Goal: Task Accomplishment & Management: Manage account settings

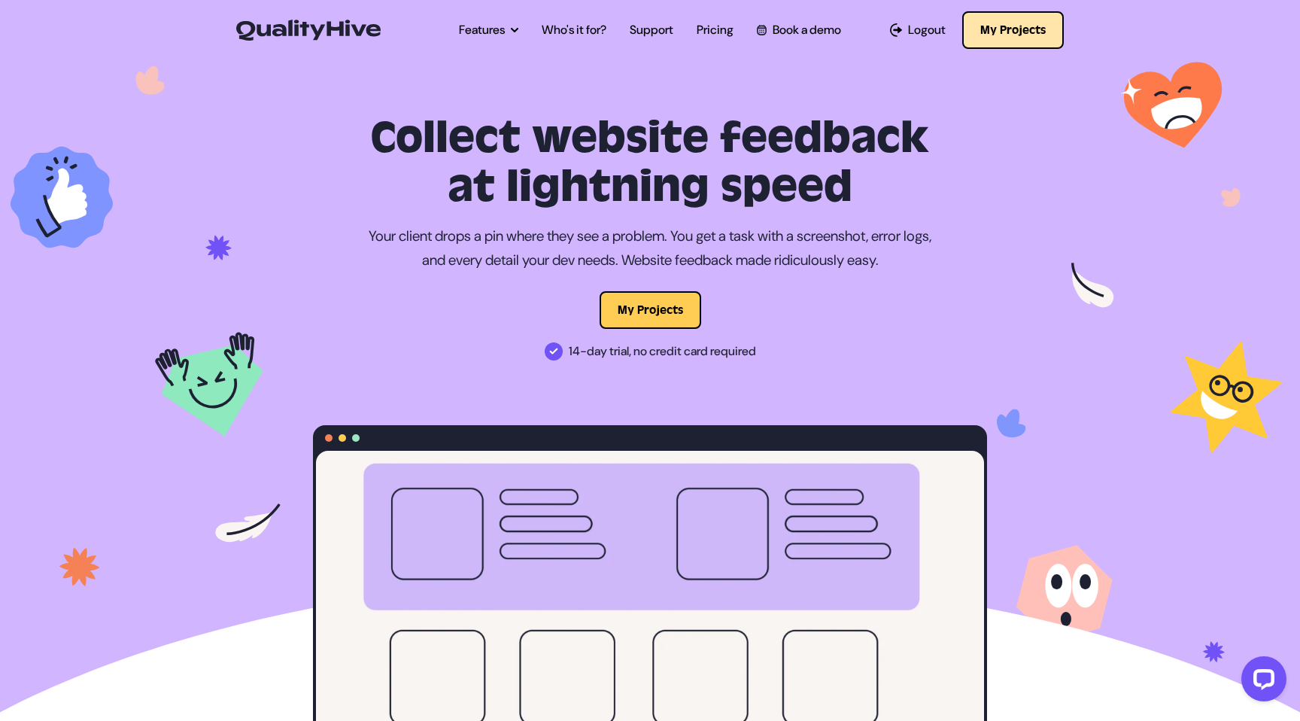
click at [996, 32] on button "My Projects" at bounding box center [1013, 30] width 102 height 38
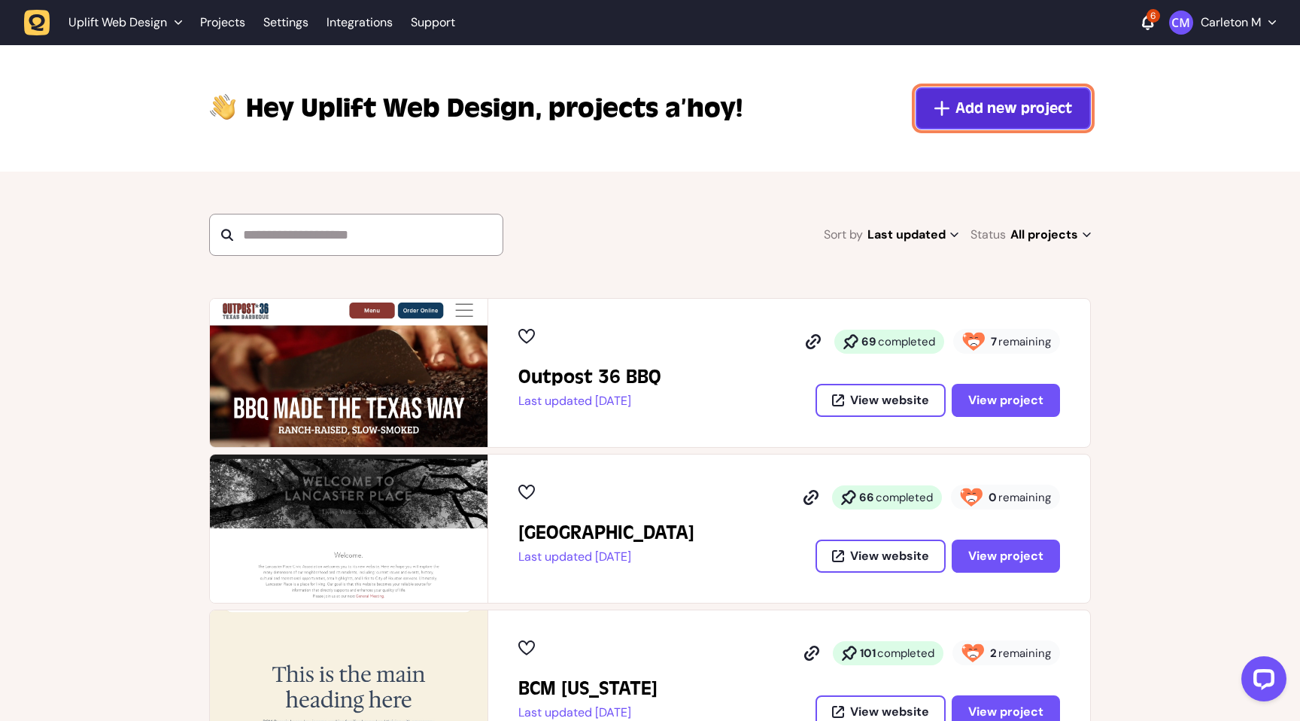
click at [977, 122] on button "Add new project" at bounding box center [1003, 108] width 175 height 42
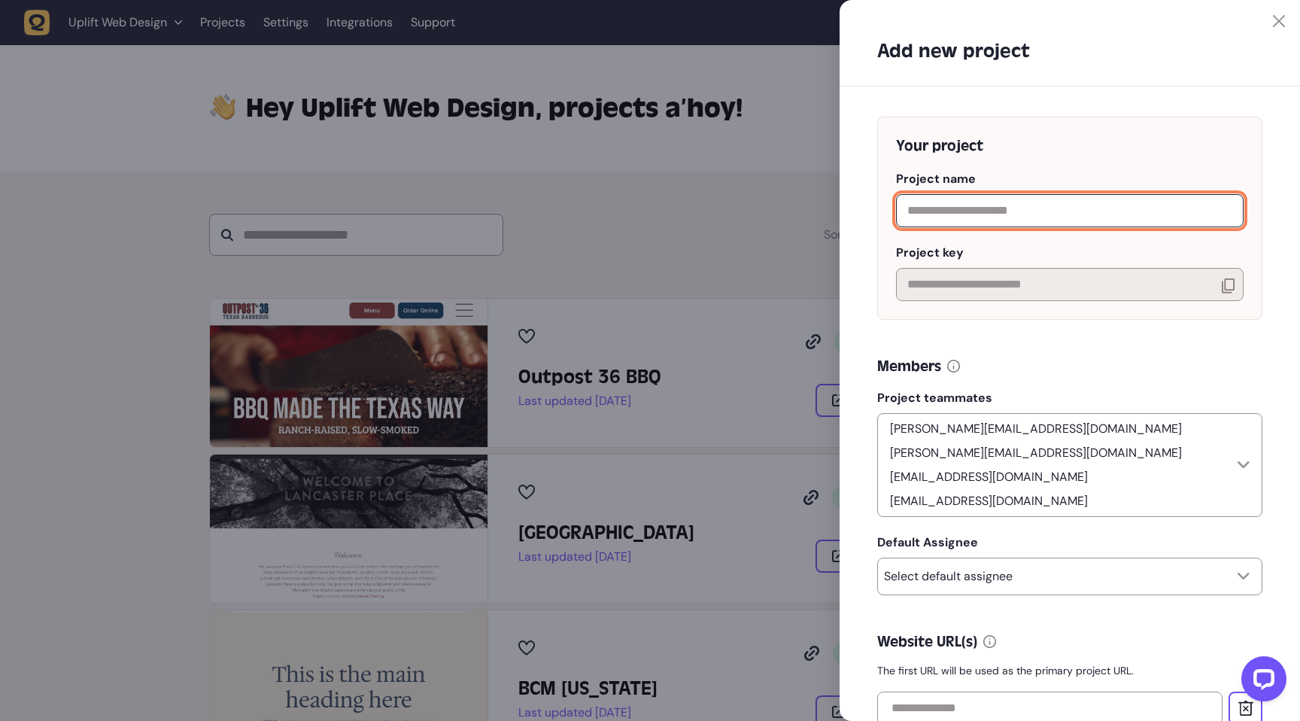
click at [996, 215] on input "text" at bounding box center [1070, 210] width 348 height 33
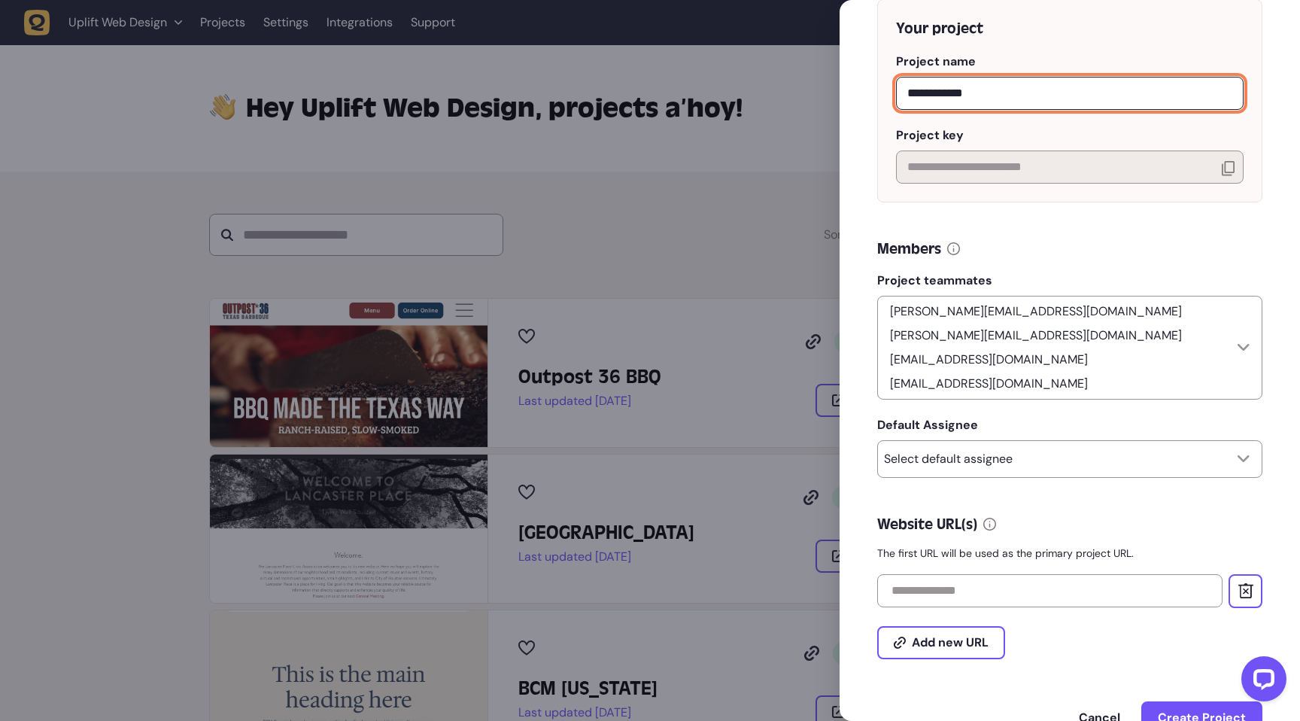
scroll to position [176, 0]
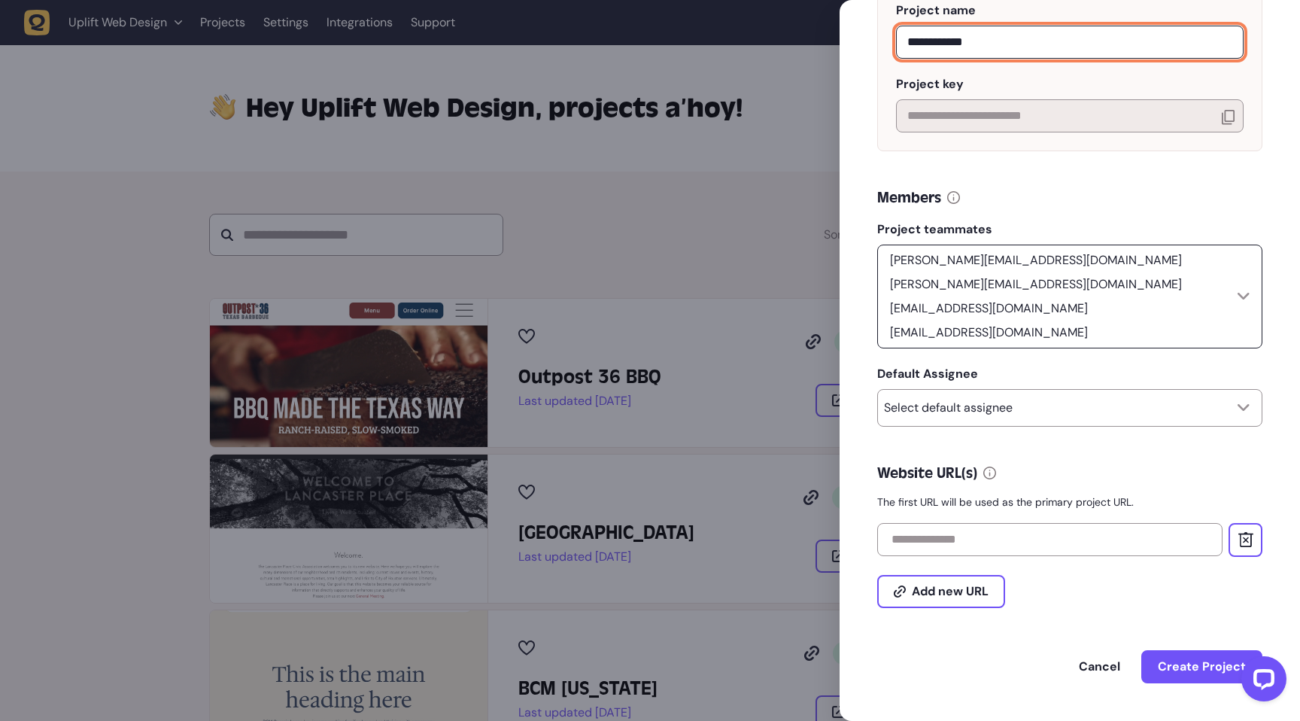
type input "**********"
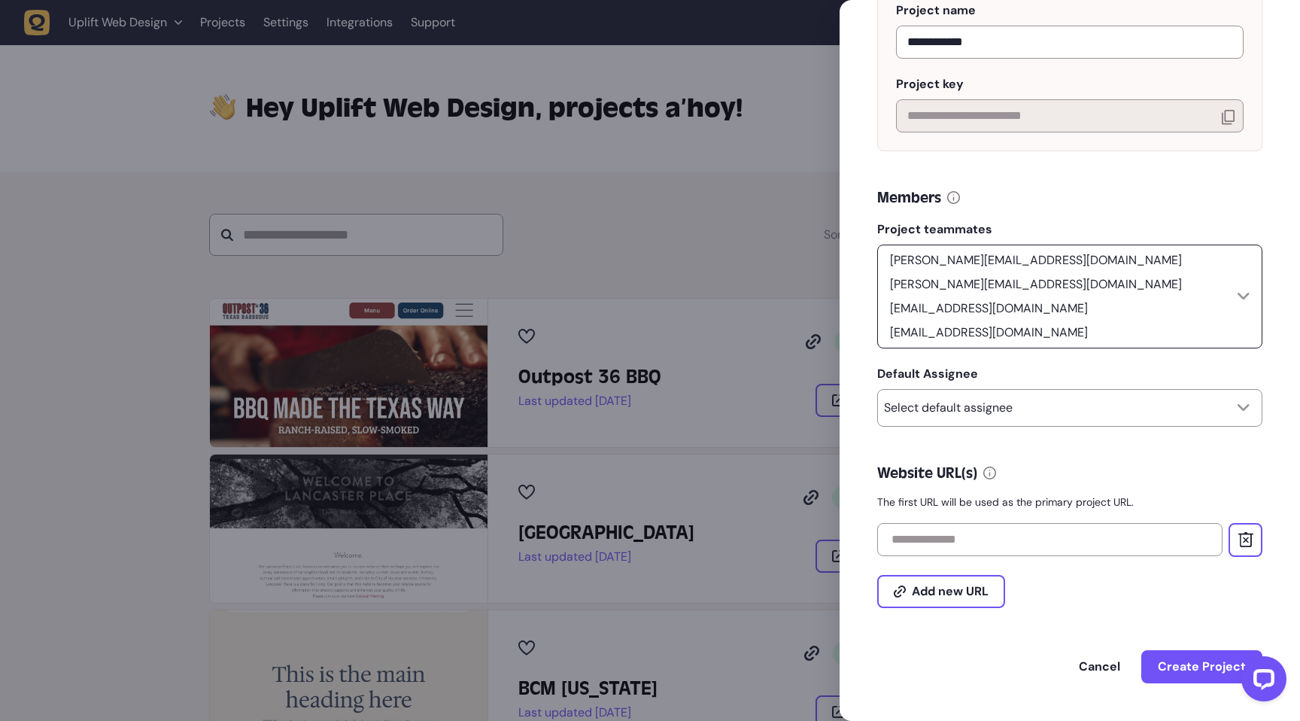
click at [1010, 263] on p "[PERSON_NAME][EMAIL_ADDRESS][DOMAIN_NAME]" at bounding box center [1036, 260] width 304 height 18
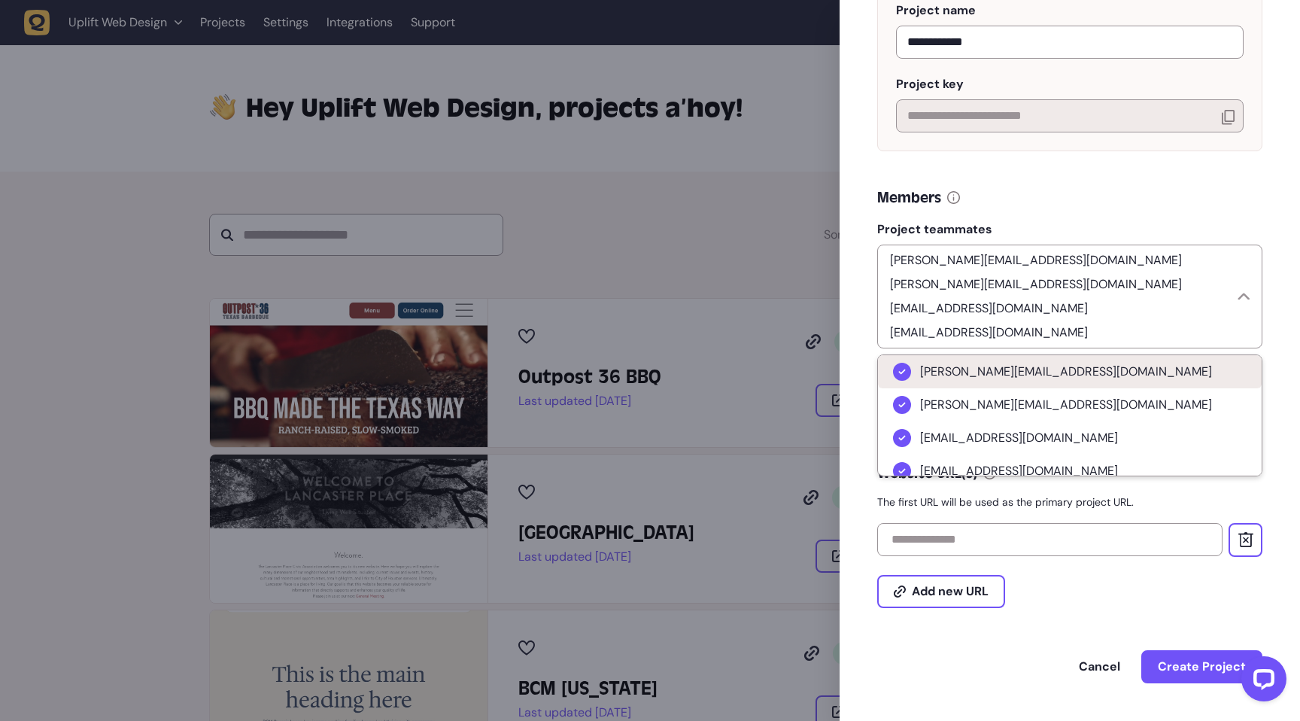
click at [980, 367] on span "carleton@upliftwebdesign.com" at bounding box center [1066, 371] width 292 height 15
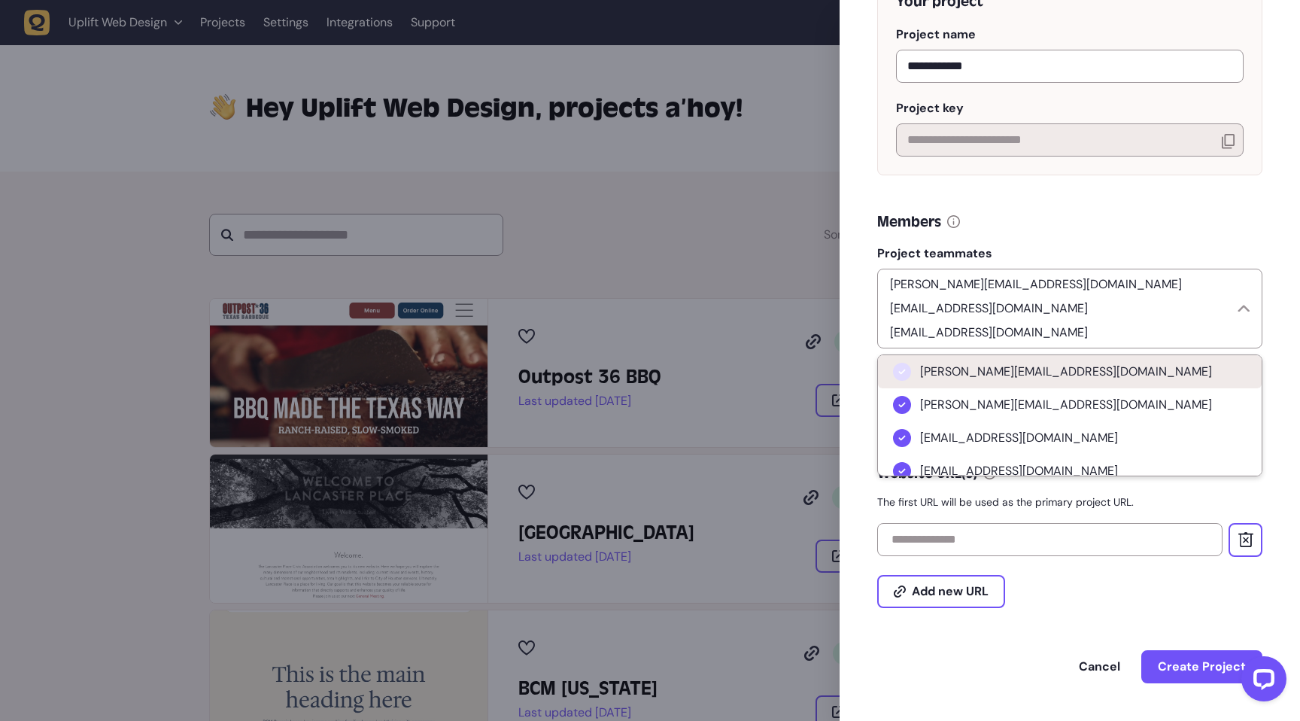
scroll to position [152, 0]
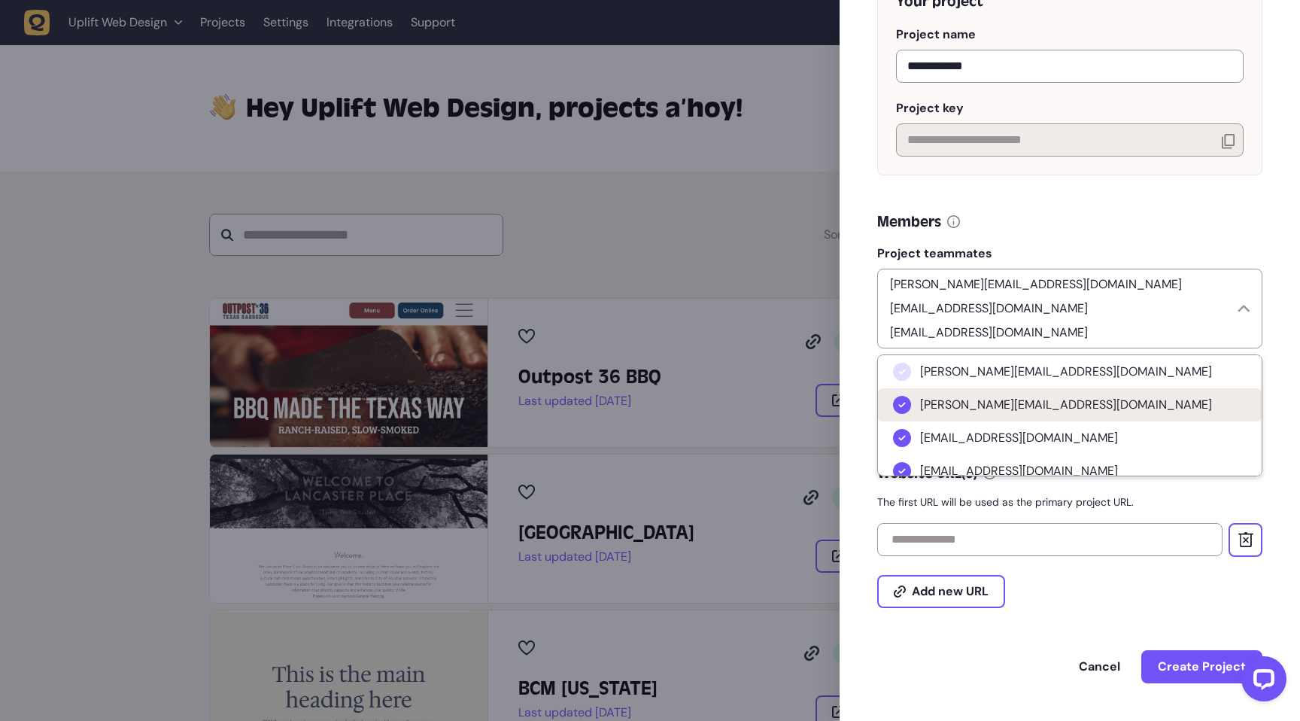
click at [965, 397] on span "graham@goodfriendsagency.com" at bounding box center [1066, 404] width 292 height 15
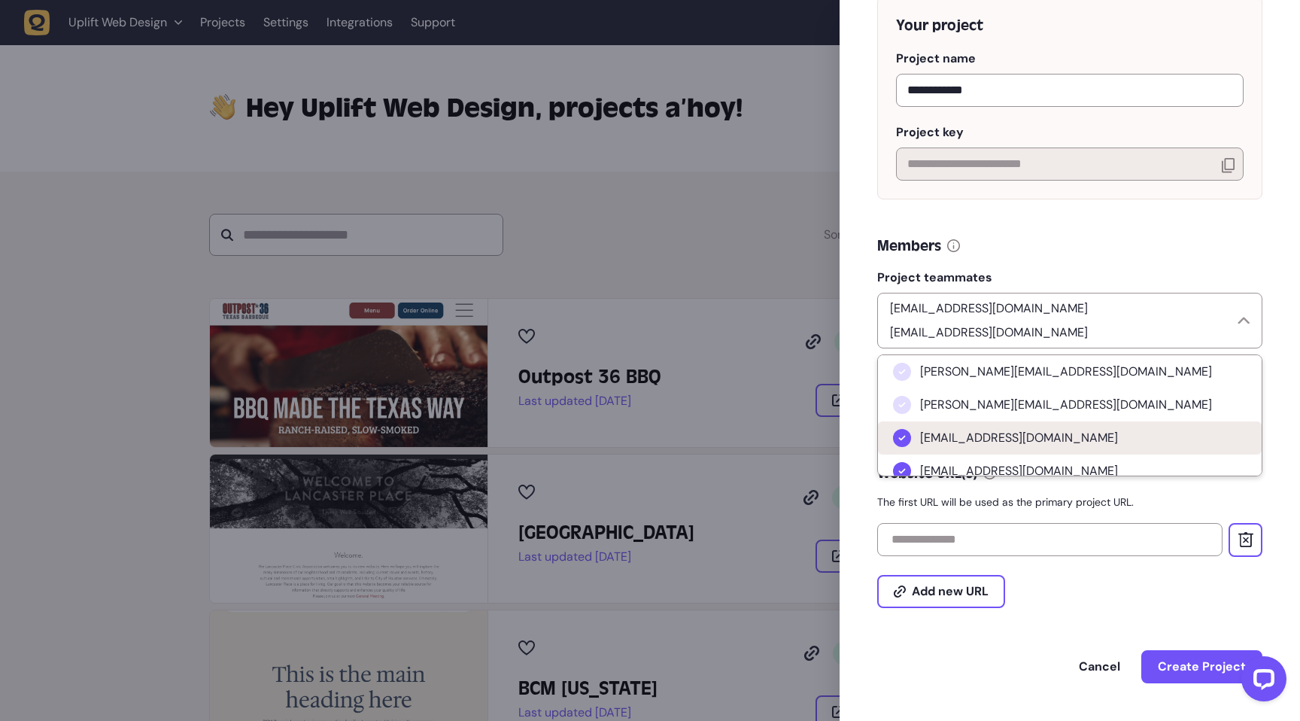
click at [957, 433] on span "caelon@upliftwebdesign.com" at bounding box center [1019, 437] width 198 height 15
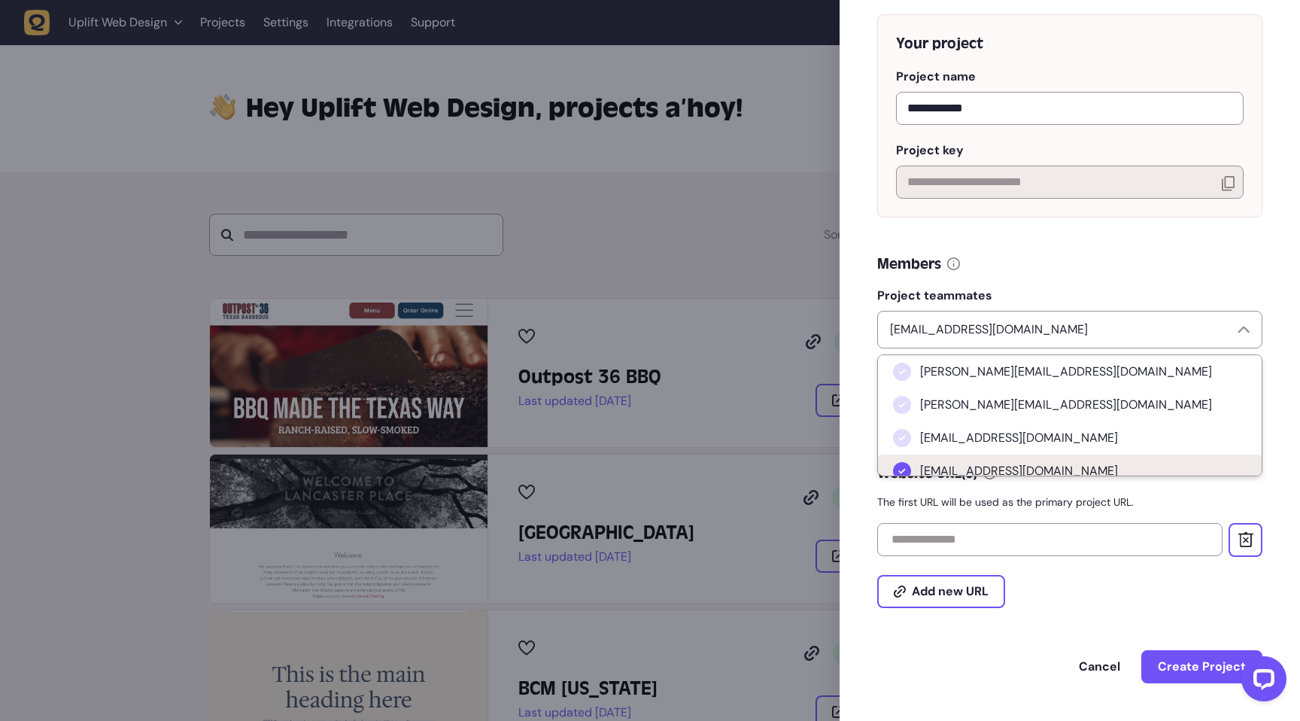
click at [950, 456] on li "hou.dobaotrung@gmail.com" at bounding box center [1070, 470] width 384 height 33
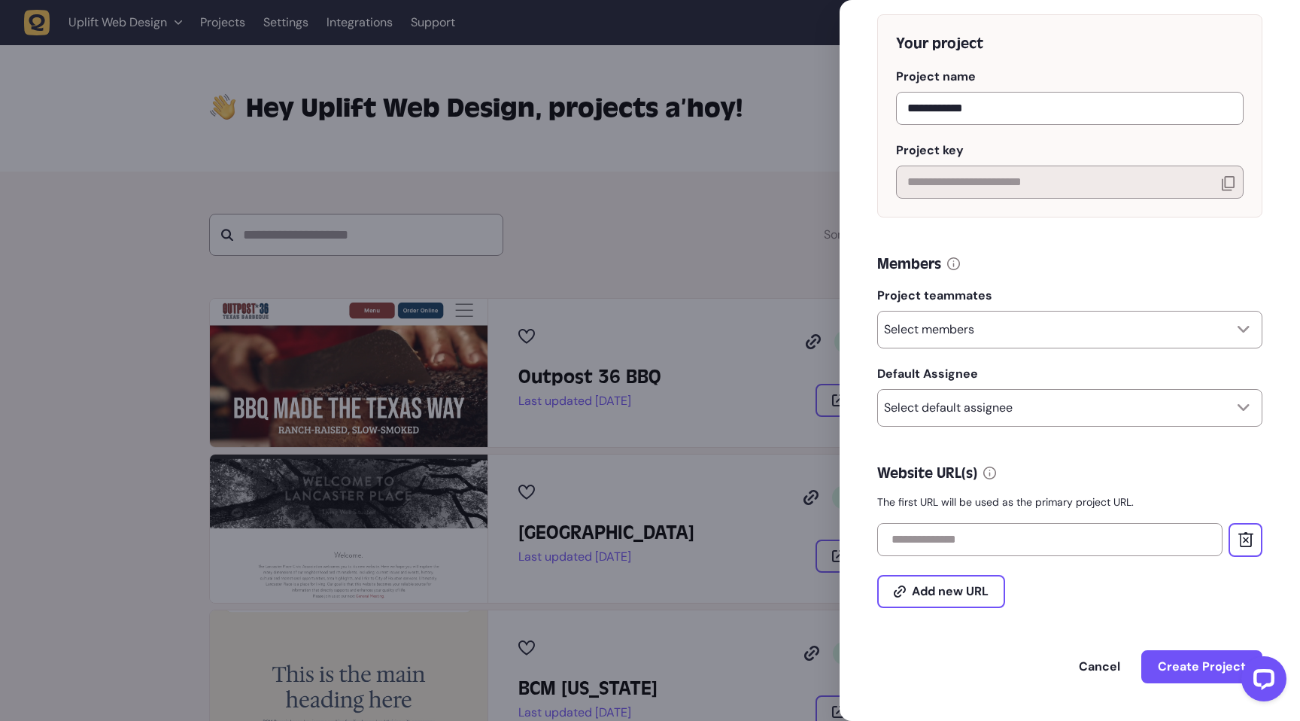
click at [1083, 269] on div "Members" at bounding box center [1069, 264] width 385 height 21
click at [1029, 326] on div "Select members" at bounding box center [1069, 330] width 385 height 38
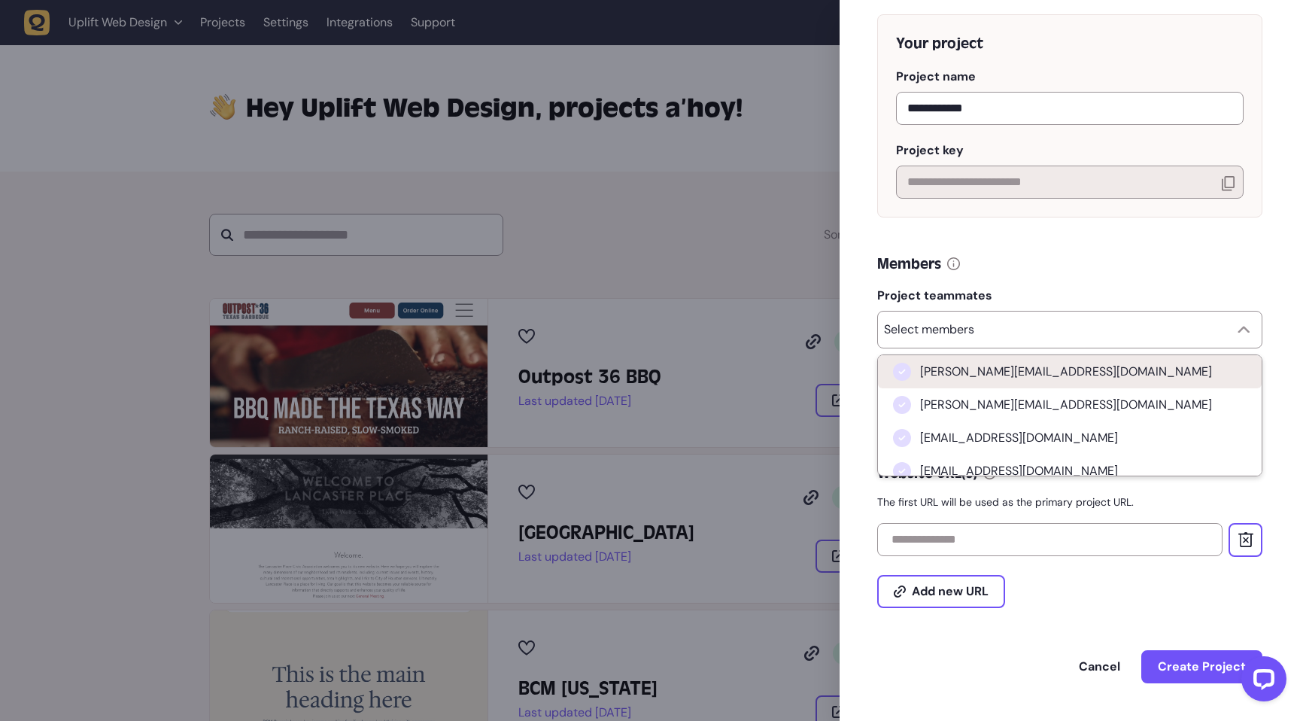
click at [962, 366] on span "carleton@upliftwebdesign.com" at bounding box center [1066, 371] width 292 height 15
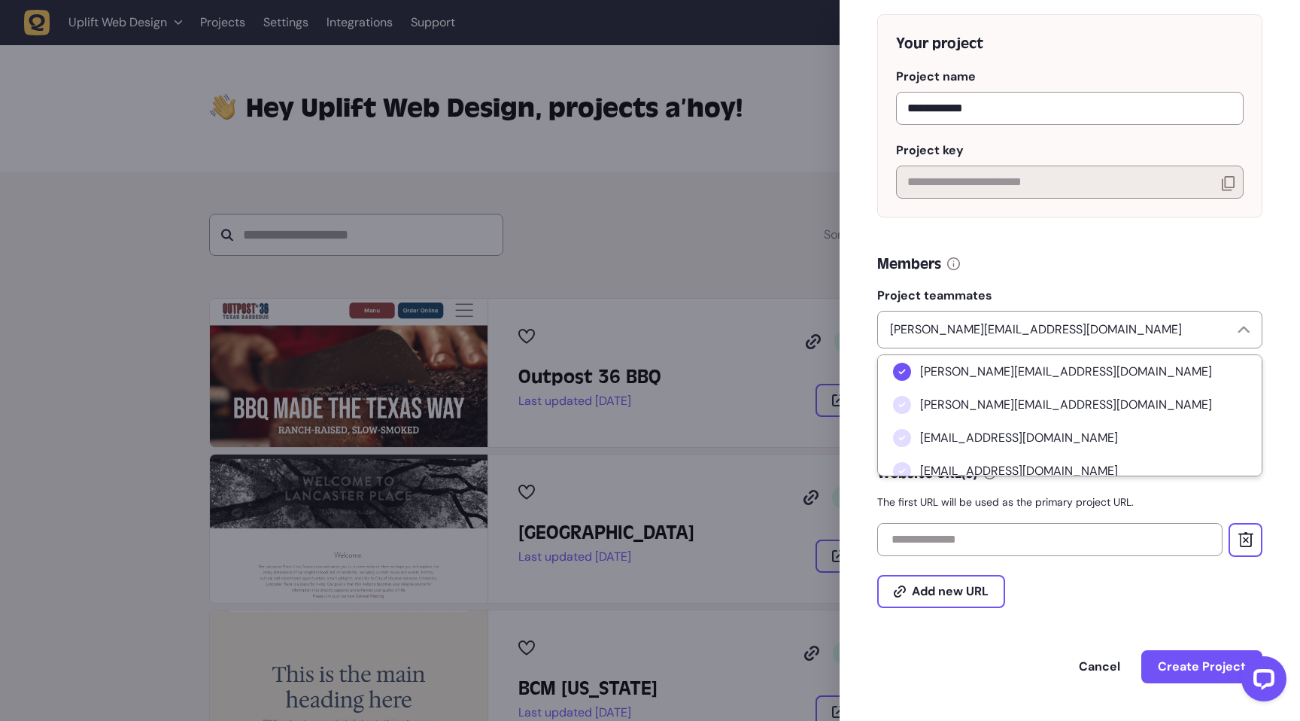
click at [1032, 255] on div "Members" at bounding box center [1069, 264] width 385 height 21
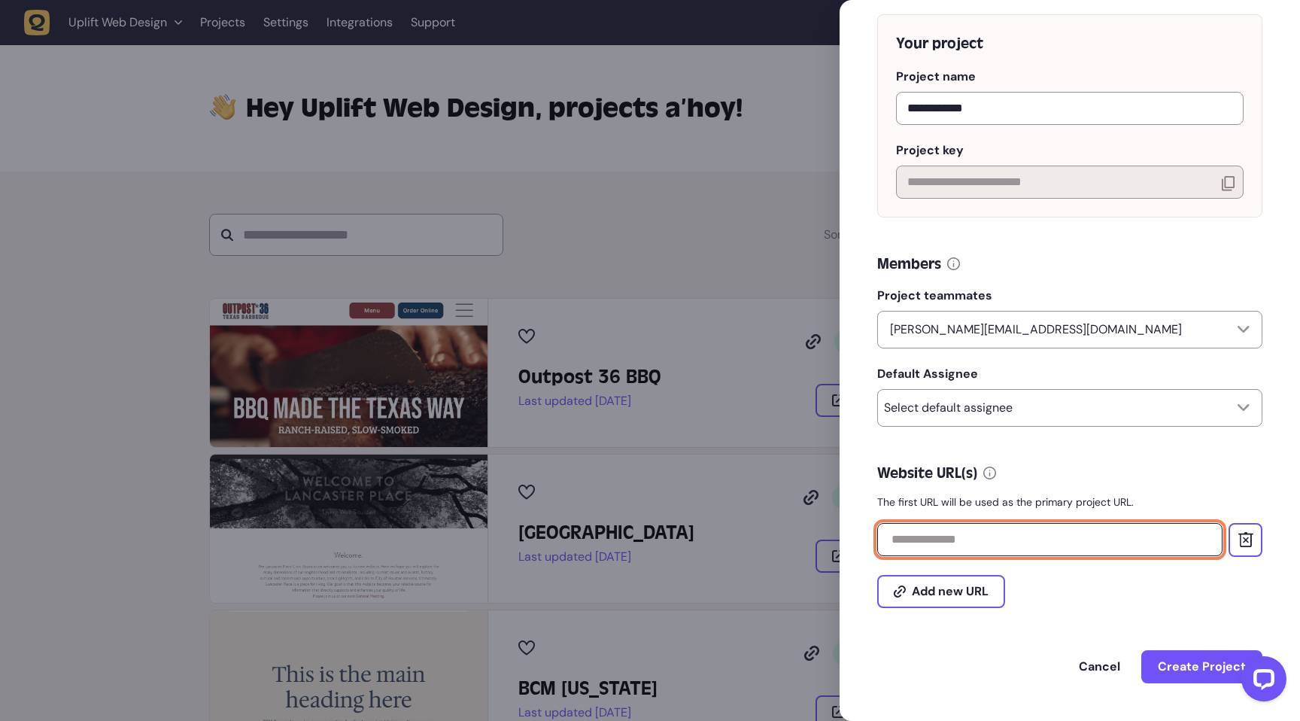
click at [933, 552] on input "text" at bounding box center [1049, 539] width 345 height 33
paste input "**********"
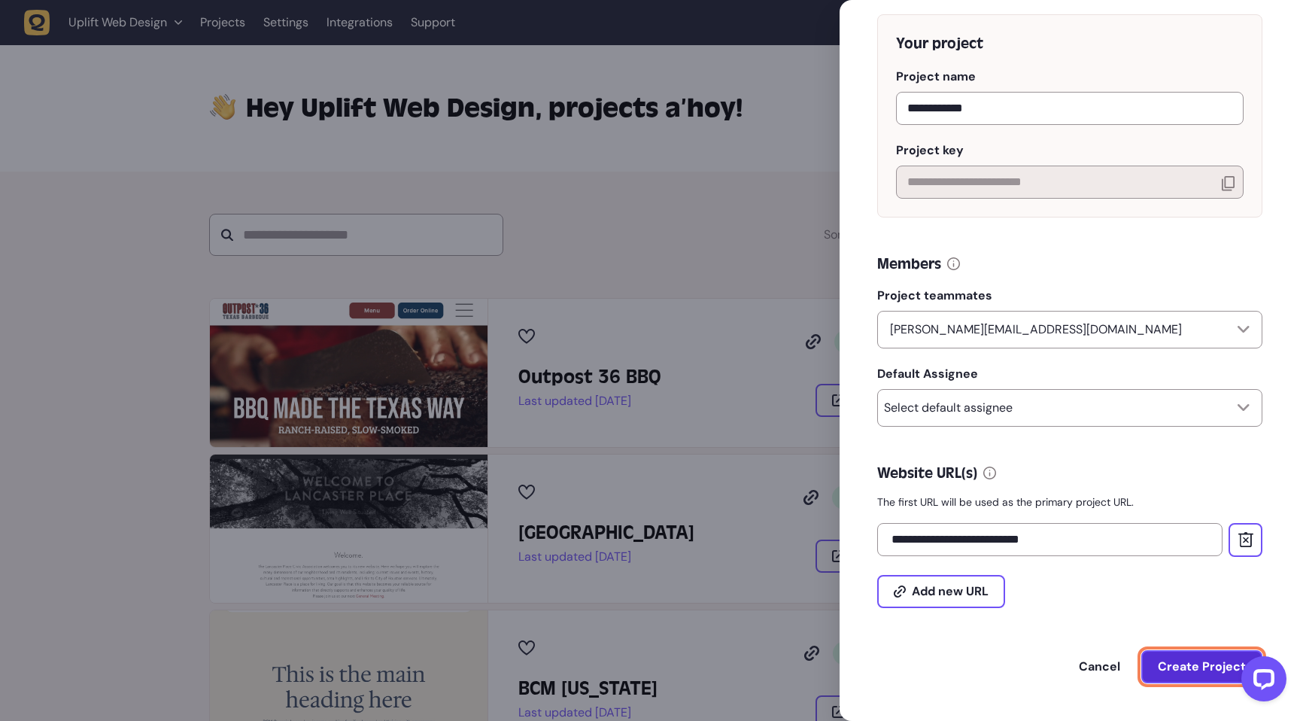
type input "**********"
click at [1192, 662] on span "Create Project" at bounding box center [1202, 667] width 88 height 12
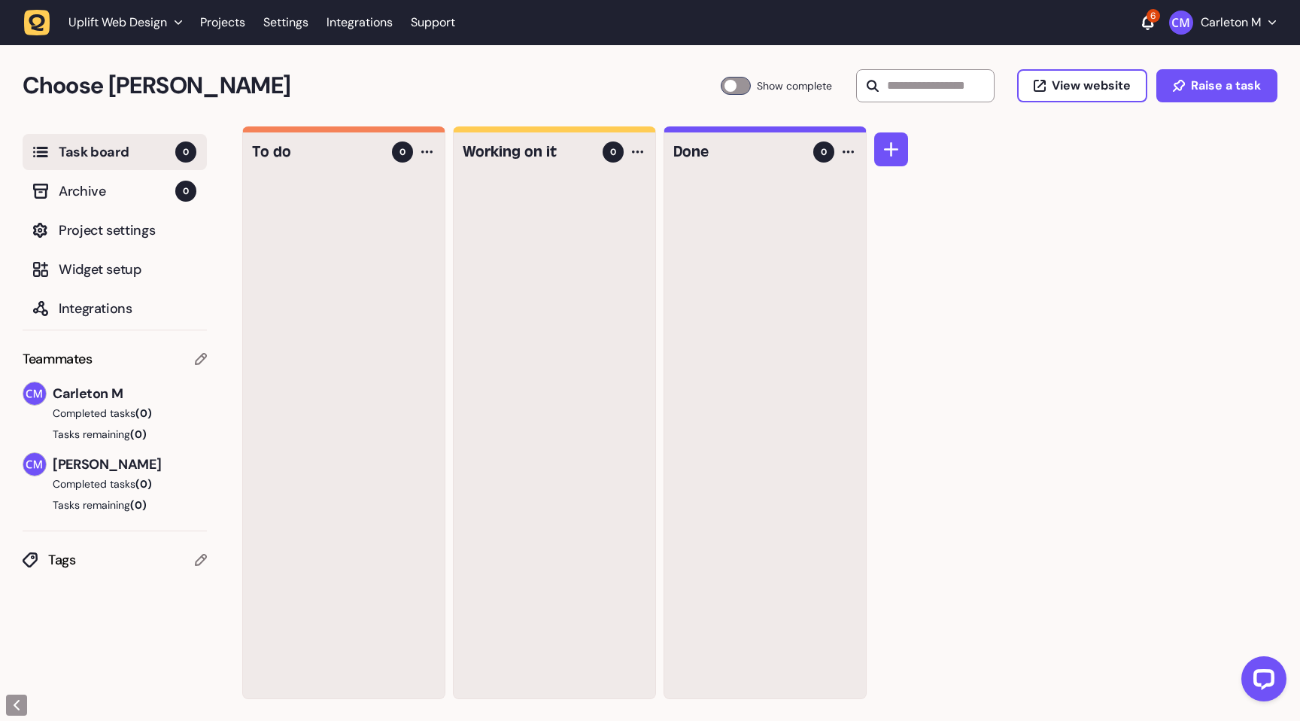
click at [196, 357] on icon at bounding box center [201, 359] width 12 height 12
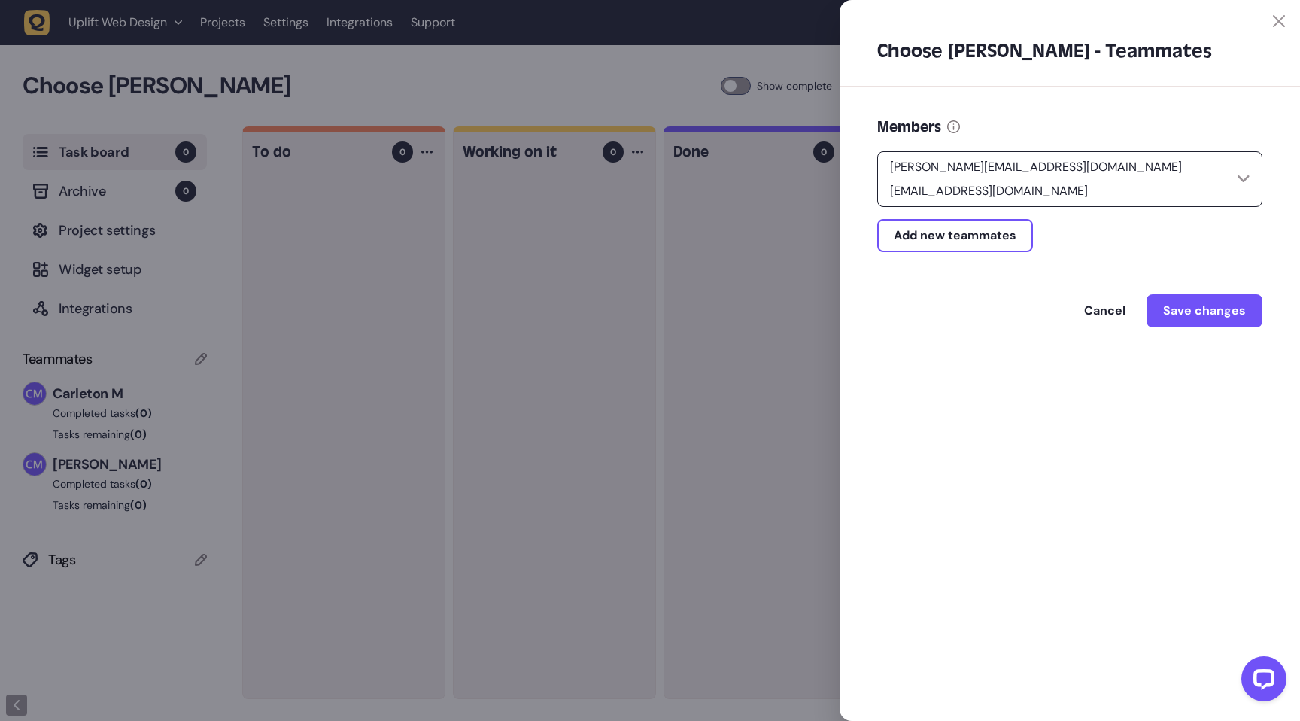
click at [1017, 190] on p "caelon@upliftwebdesign.com" at bounding box center [989, 191] width 210 height 18
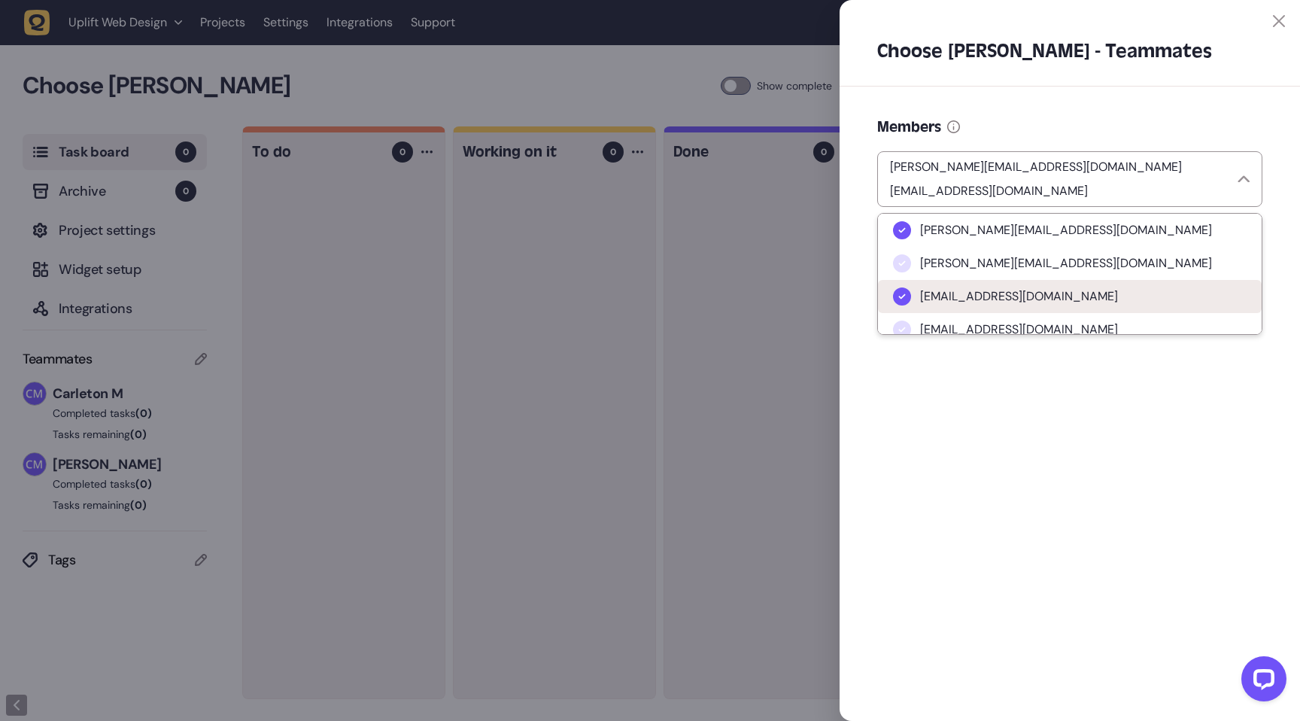
click at [907, 300] on icon at bounding box center [902, 296] width 15 height 15
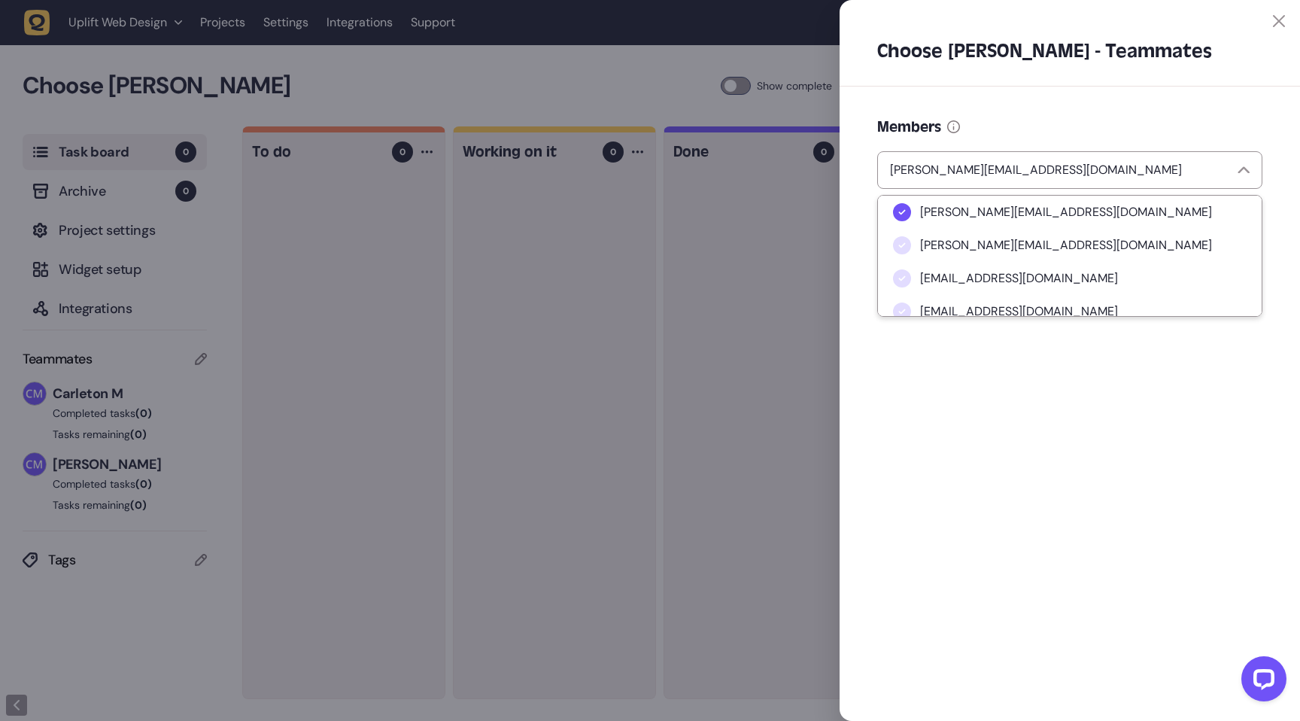
click at [1120, 451] on div "Choose Finch - Teammates Members carleton@upliftwebdesign.com carleton@upliftwe…" at bounding box center [1070, 360] width 460 height 721
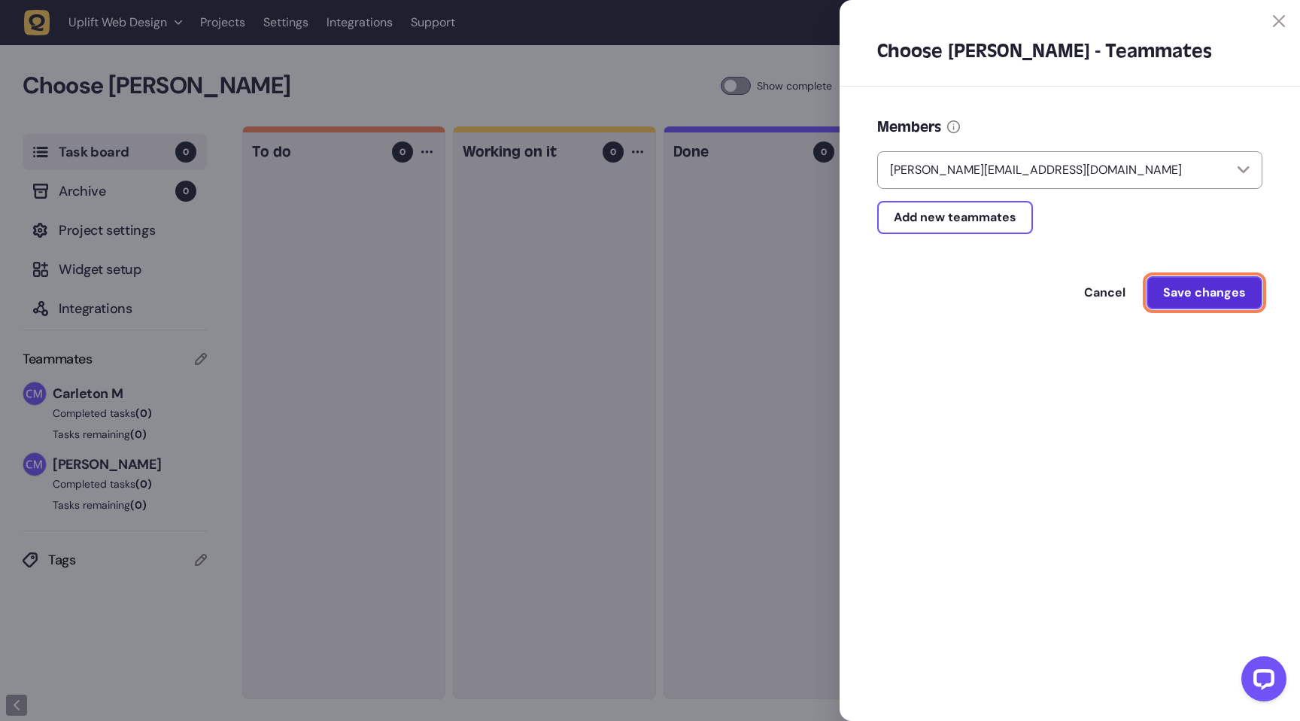
click at [1200, 293] on span "Save changes" at bounding box center [1204, 293] width 83 height 12
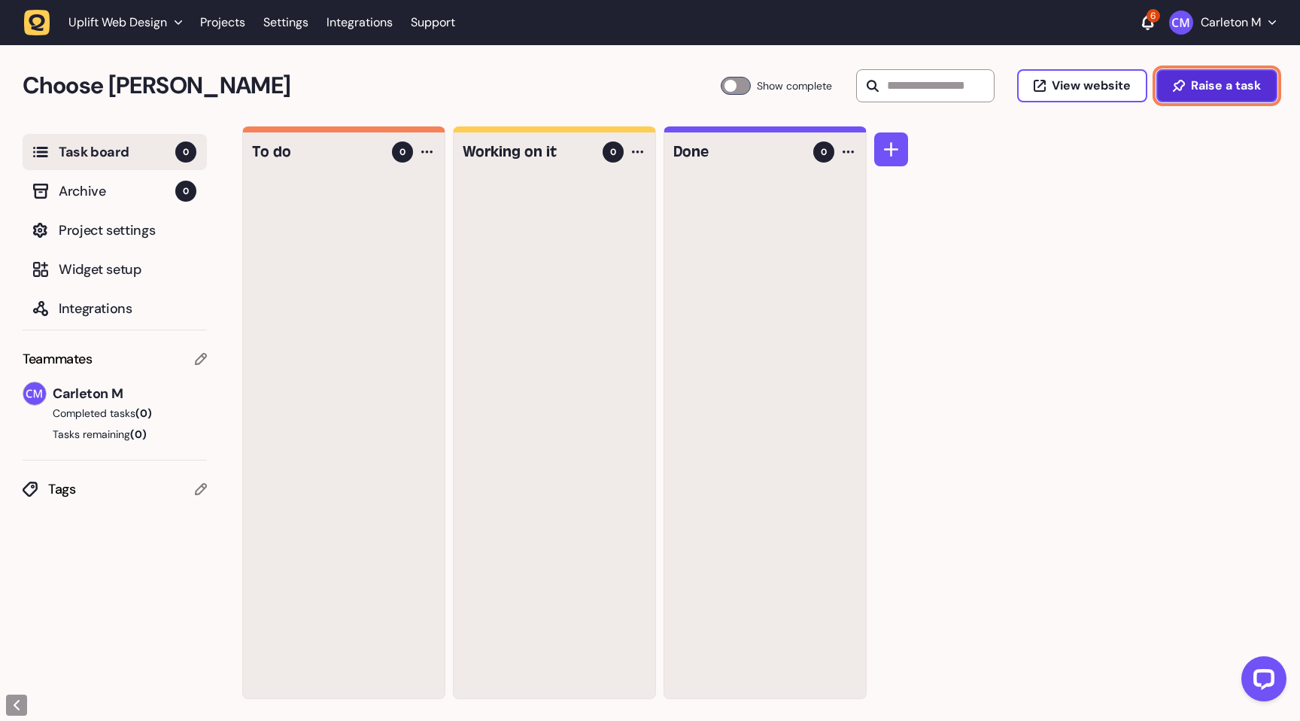
click at [1228, 74] on button "Raise a task" at bounding box center [1216, 85] width 121 height 33
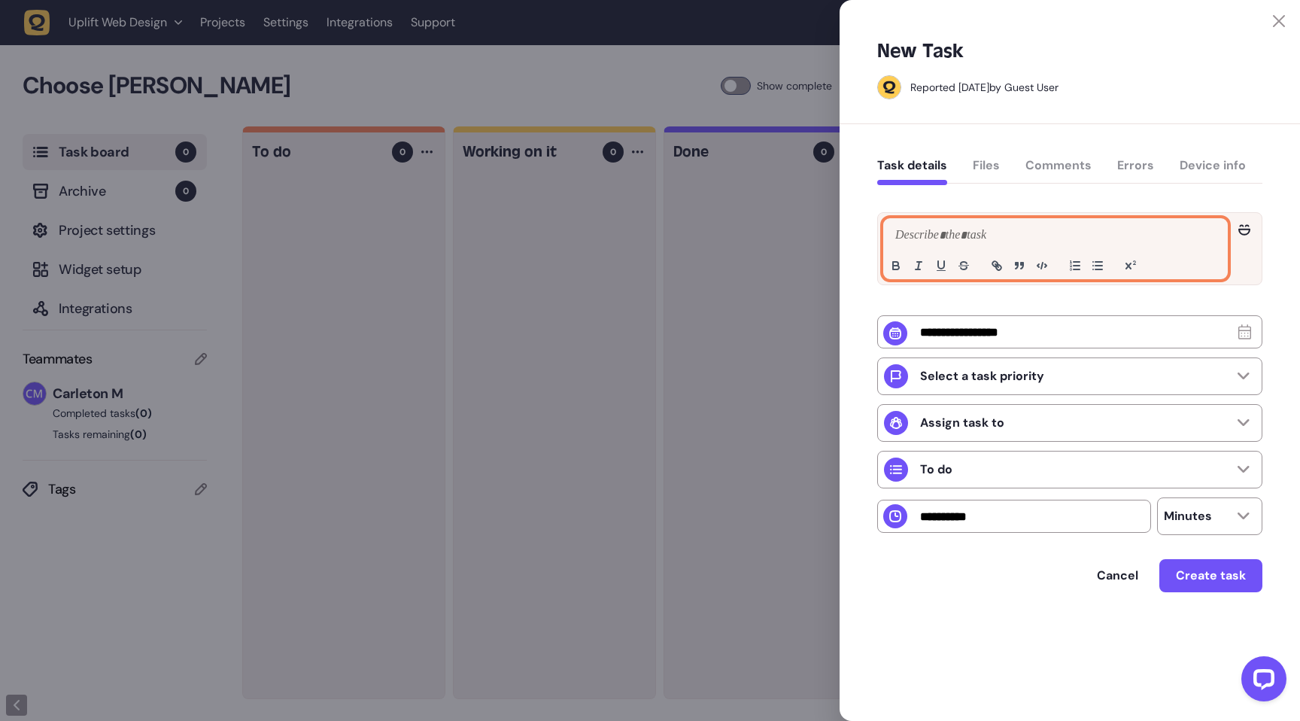
click at [920, 227] on p at bounding box center [1056, 235] width 328 height 18
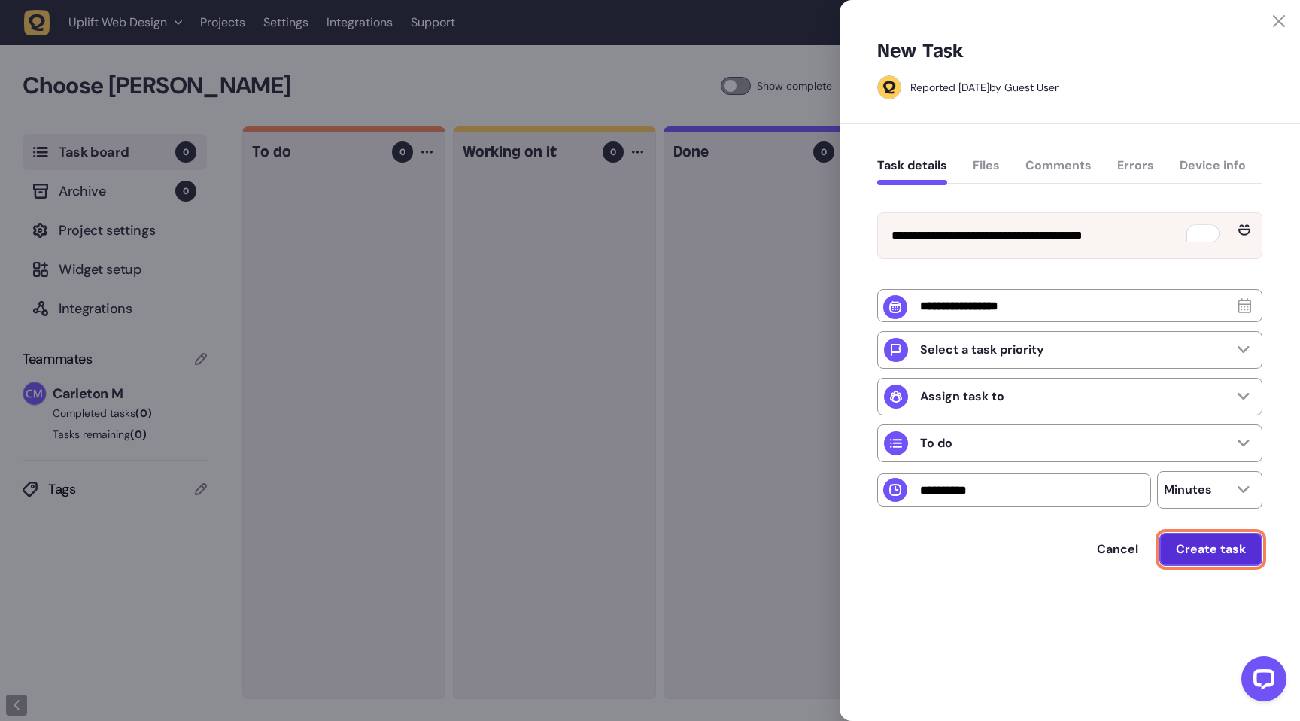
click at [1212, 555] on span "Create task" at bounding box center [1211, 549] width 70 height 12
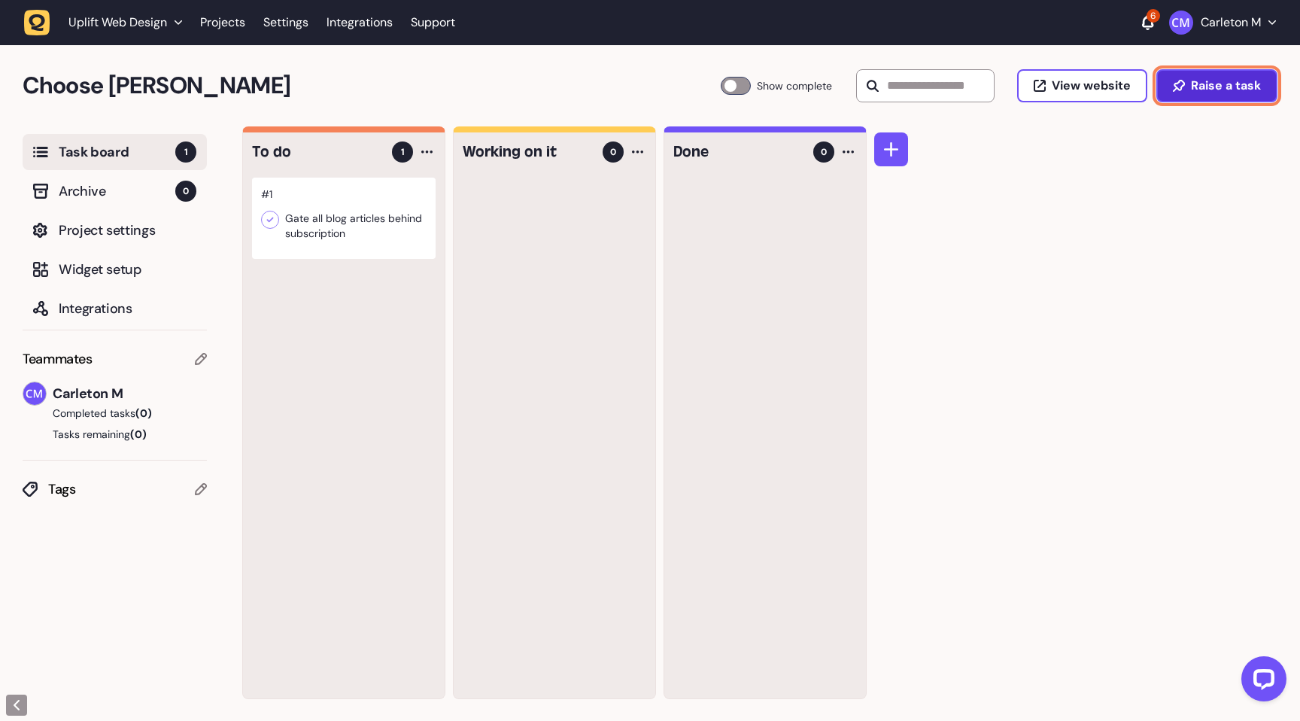
click at [1244, 90] on span "Raise a task" at bounding box center [1226, 86] width 70 height 12
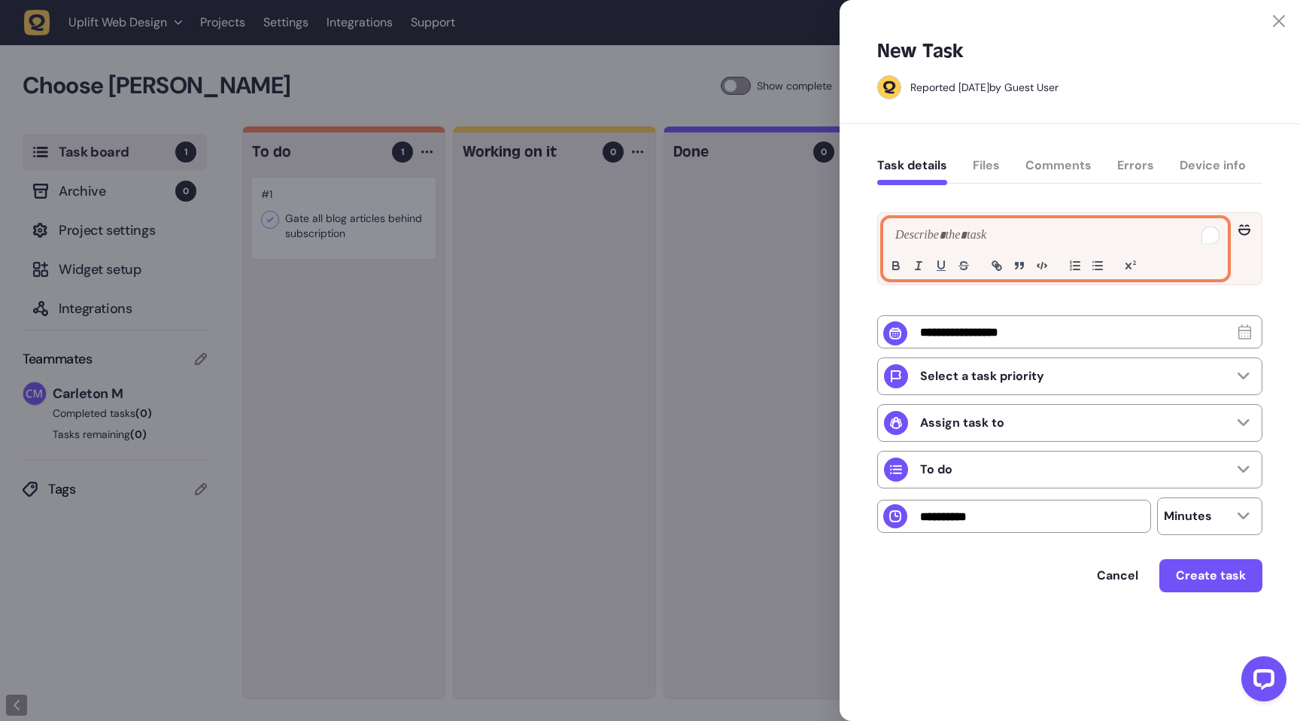
click at [972, 247] on div "To enrich screen reader interactions, please activate Accessibility in Grammarl…" at bounding box center [1055, 248] width 343 height 59
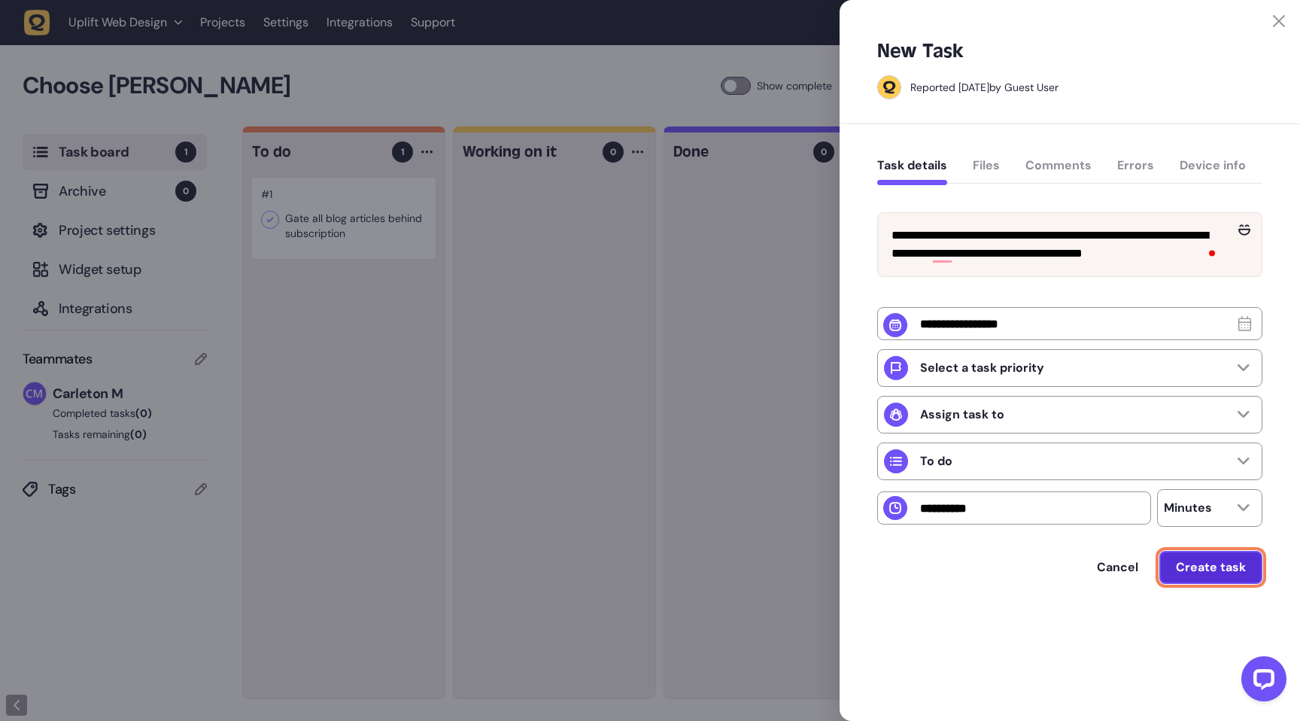
click at [1238, 573] on span "Create task" at bounding box center [1211, 567] width 70 height 12
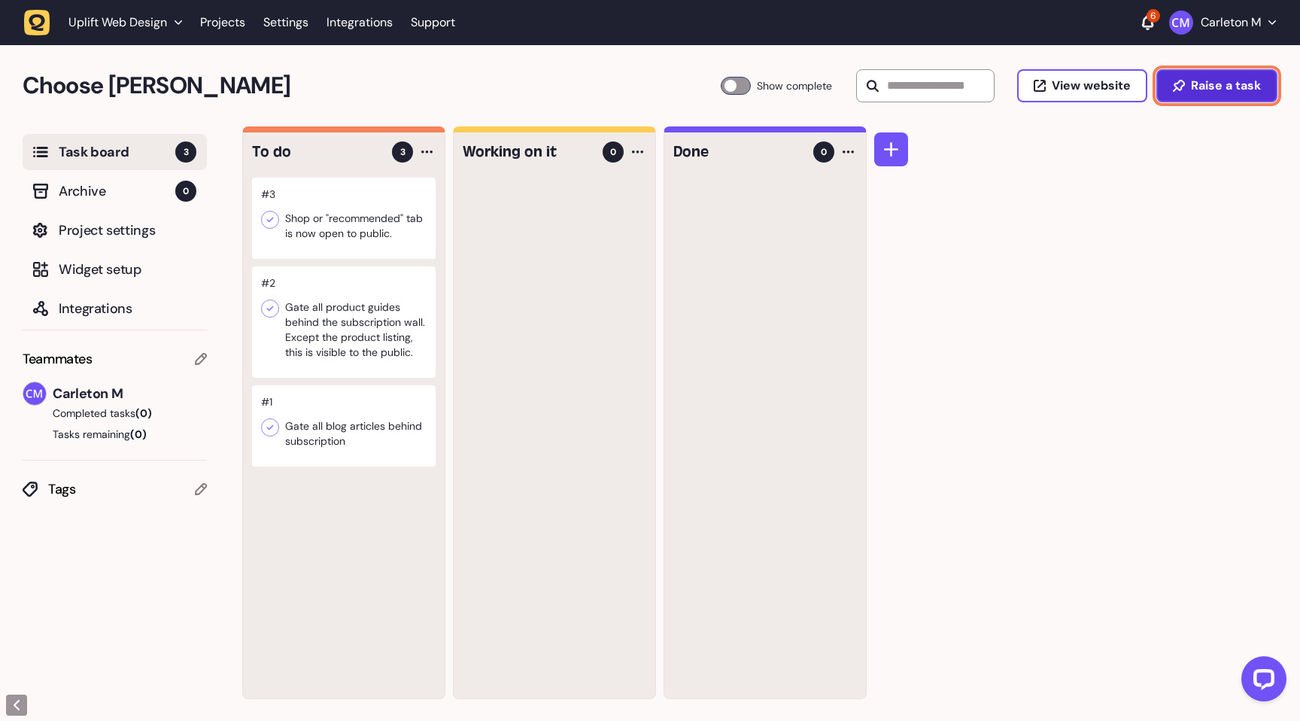
click at [1194, 87] on span "Raise a task" at bounding box center [1226, 86] width 70 height 12
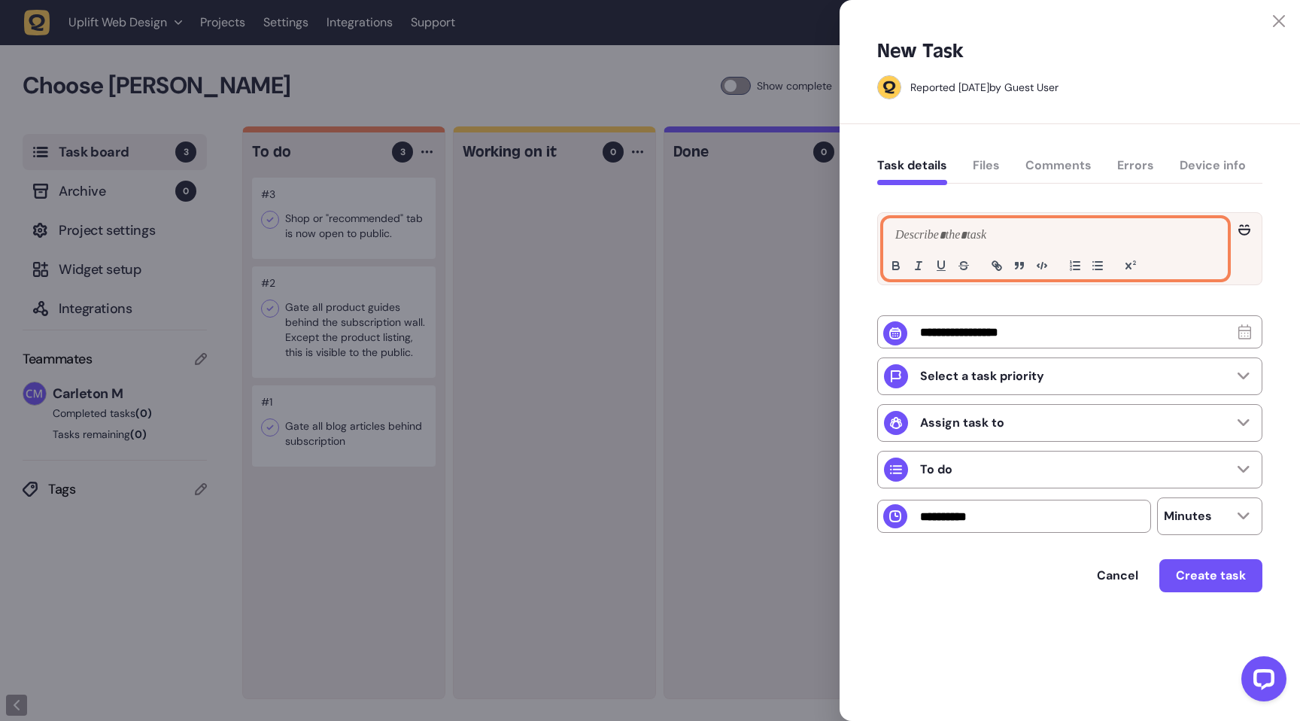
click at [922, 246] on div at bounding box center [1055, 248] width 343 height 59
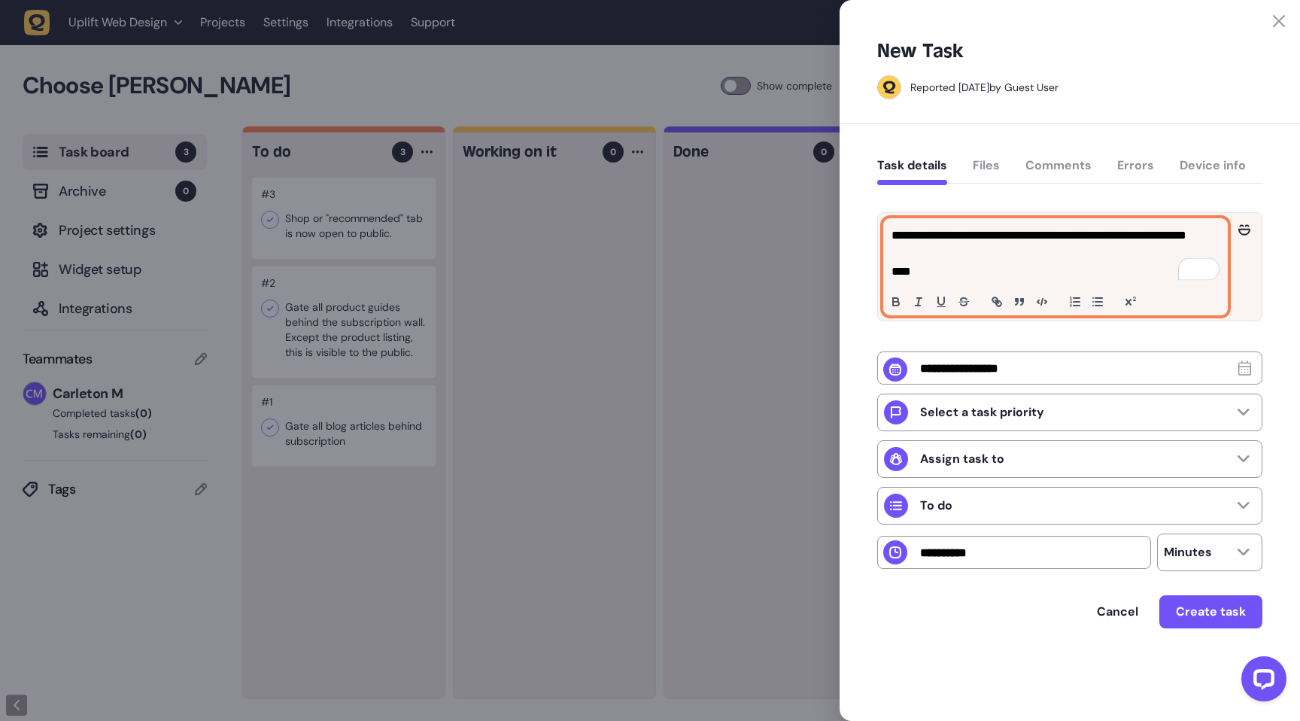
click at [922, 277] on p "****" at bounding box center [1056, 272] width 328 height 18
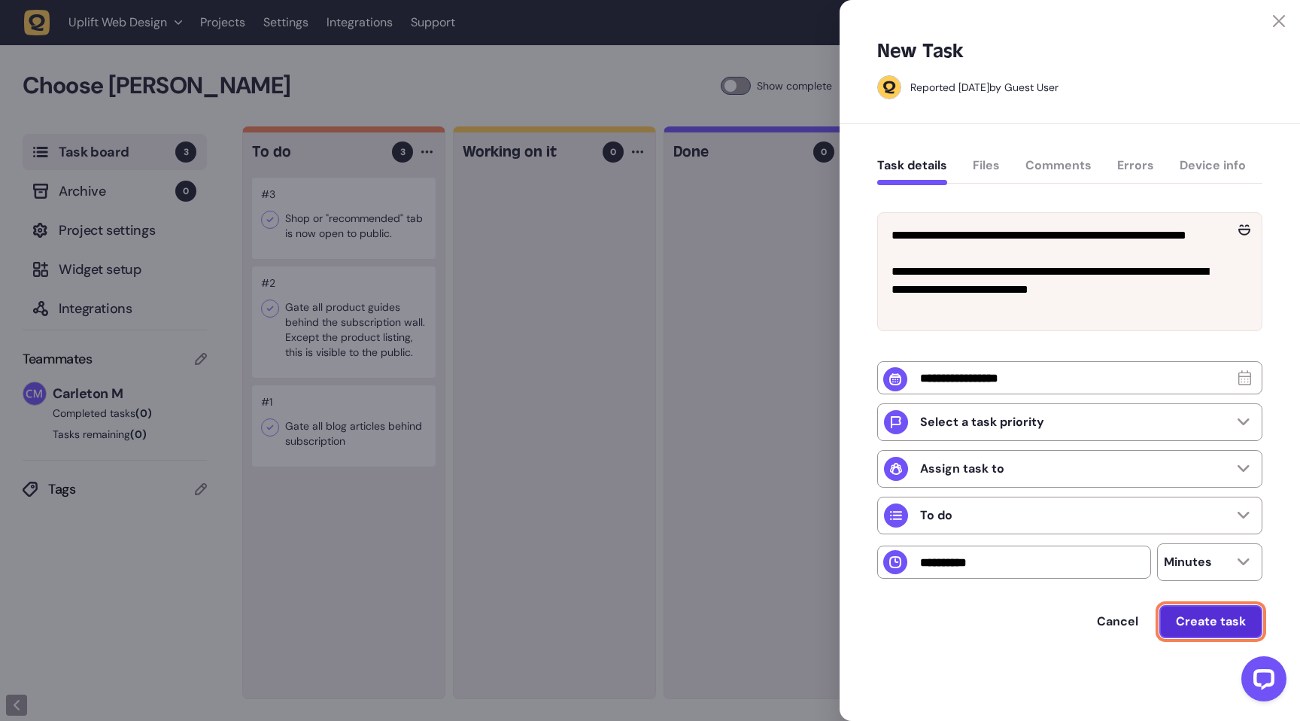
click at [1186, 627] on span "Create task" at bounding box center [1211, 621] width 70 height 12
